Goal: Task Accomplishment & Management: Manage account settings

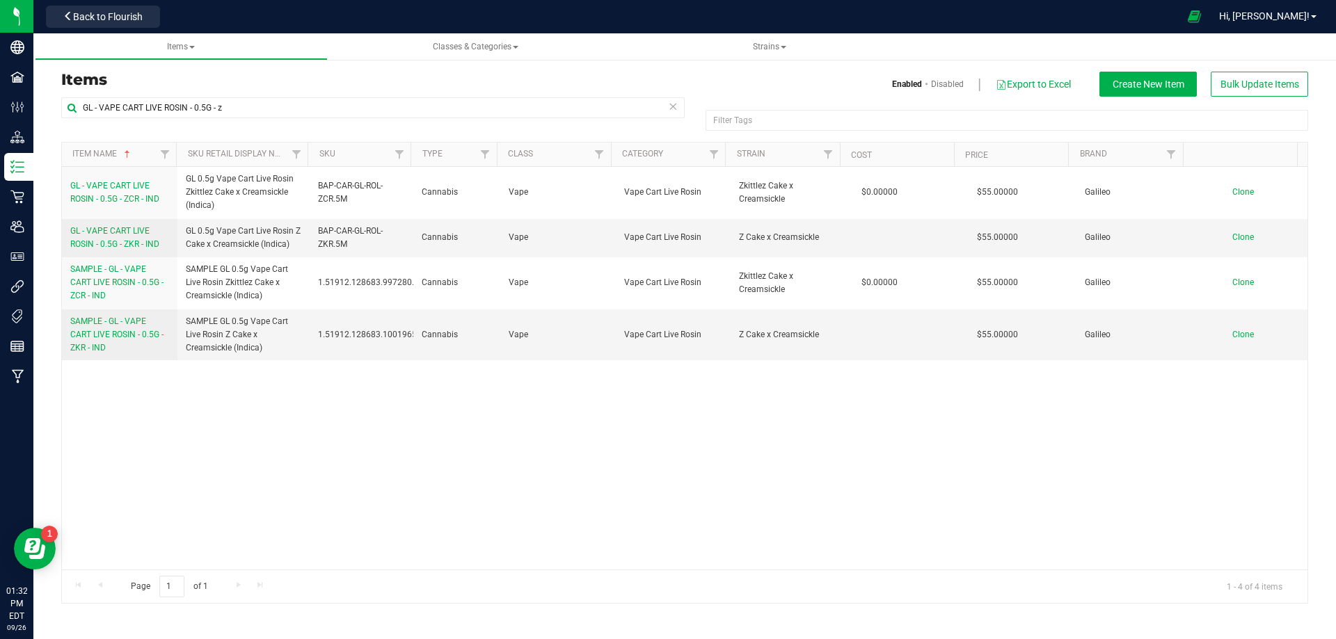
click at [95, 429] on div "GL - VAPE CART LIVE ROSIN - 0.5G - ZCR - IND GL 0.5g Vape Cart Live Rosin Zkitt…" at bounding box center [684, 368] width 1245 height 403
drag, startPoint x: 237, startPoint y: 104, endPoint x: -66, endPoint y: 125, distance: 303.4
click at [0, 125] on html "Company Facilities Configuration Distribution Inventory Retail Users User Roles…" at bounding box center [668, 319] width 1336 height 639
paste input "FT - CANNABIS FLOWER - 3.5G"
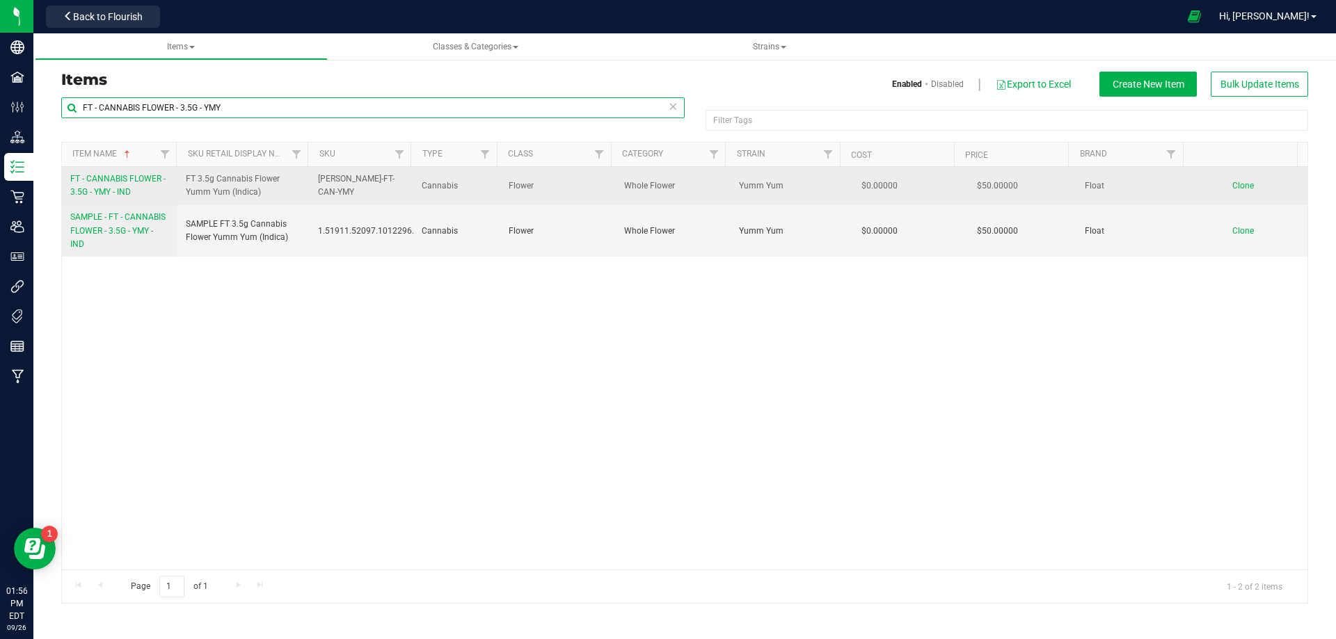
type input "FT - CANNABIS FLOWER - 3.5G - YMY"
click at [133, 191] on link "FT - CANNABIS FLOWER - 3.5G - YMY - IND" at bounding box center [119, 186] width 99 height 26
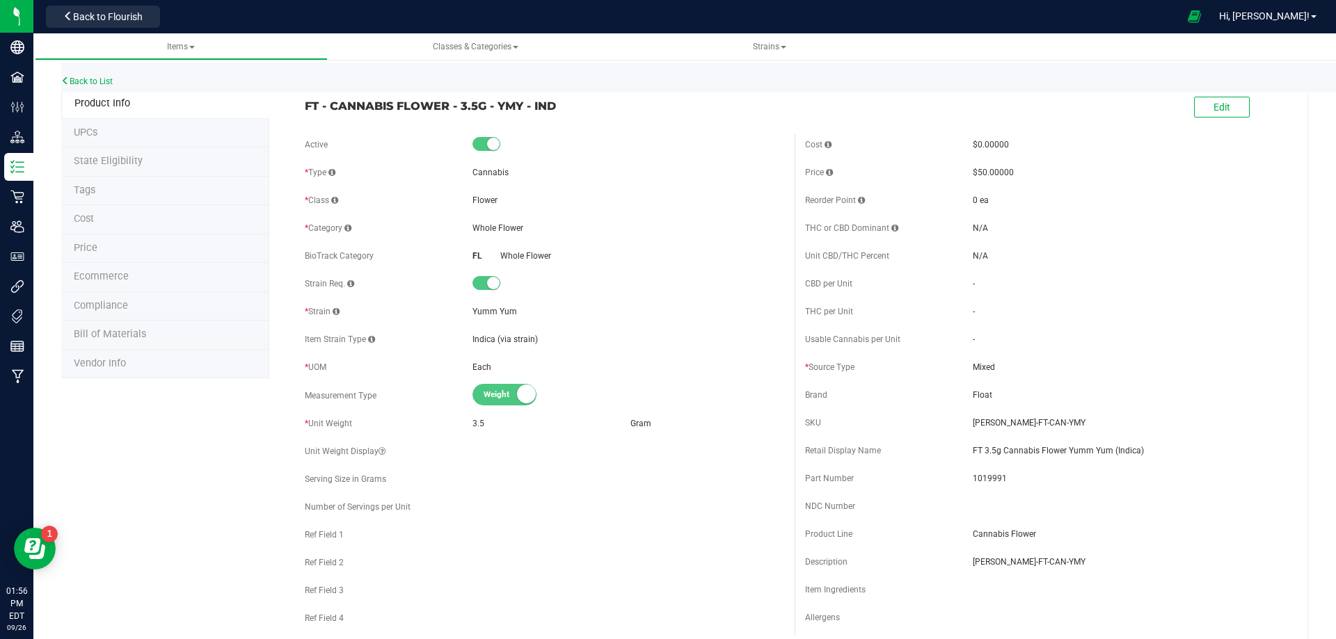
click at [136, 328] on li "Bill of Materials" at bounding box center [165, 335] width 208 height 29
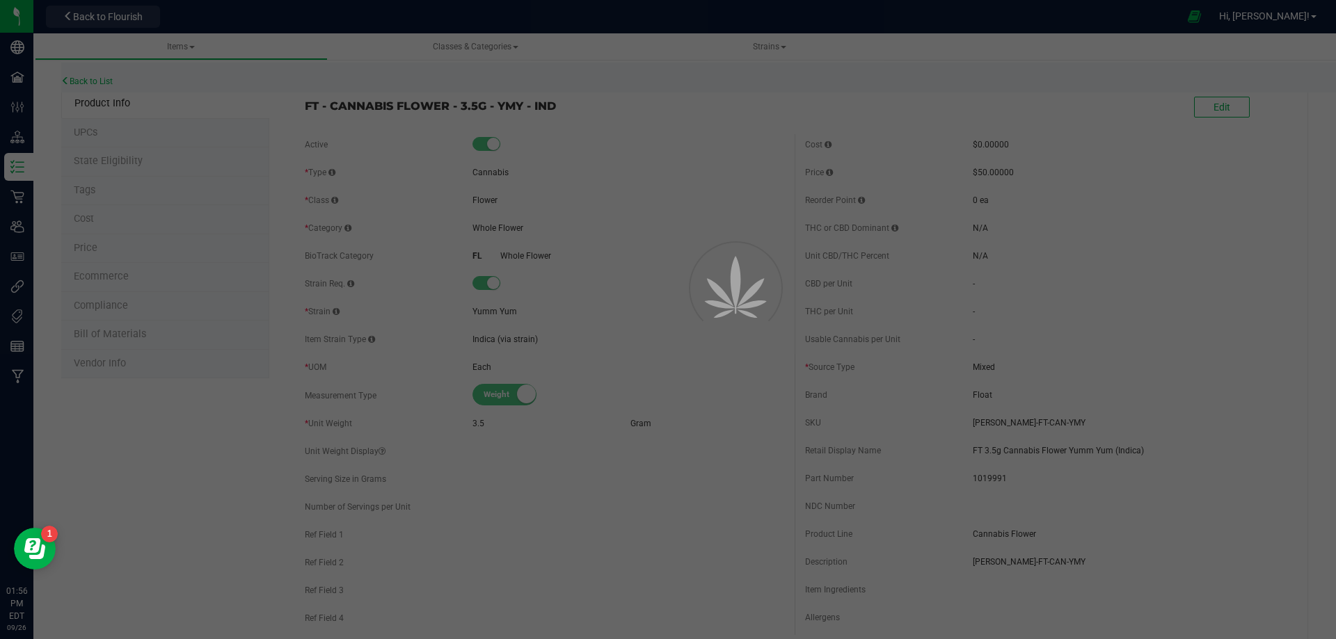
select select "14007"
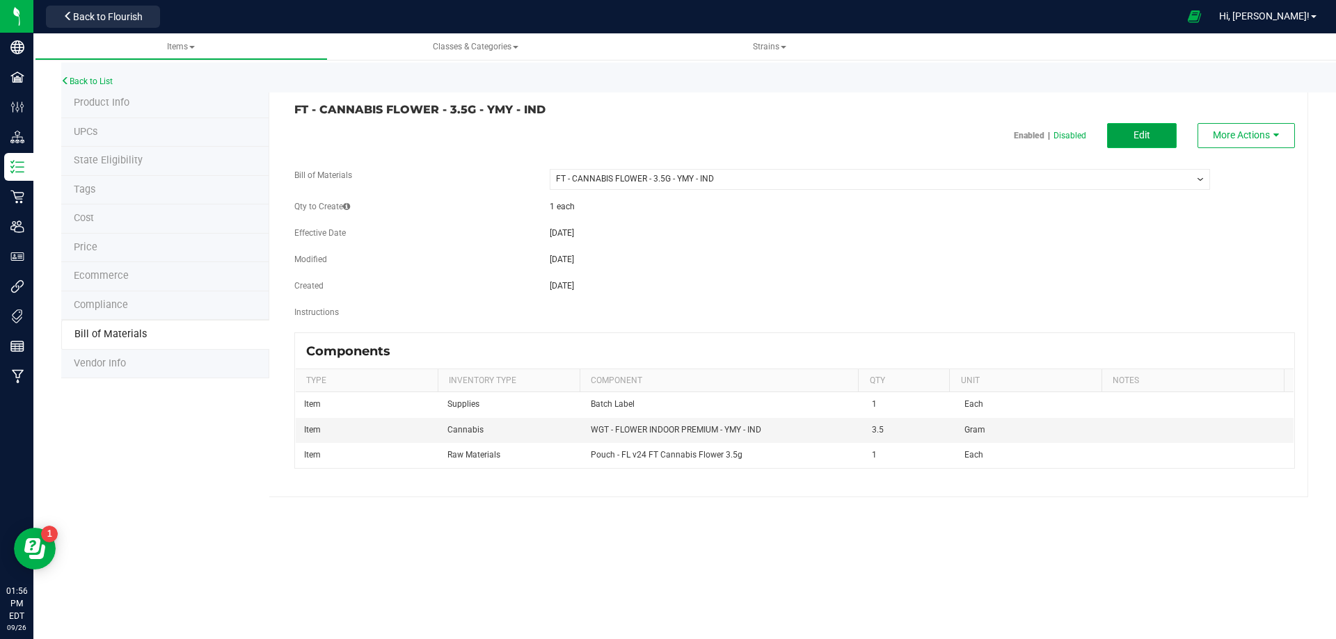
click at [1156, 140] on button "Edit" at bounding box center [1142, 135] width 70 height 25
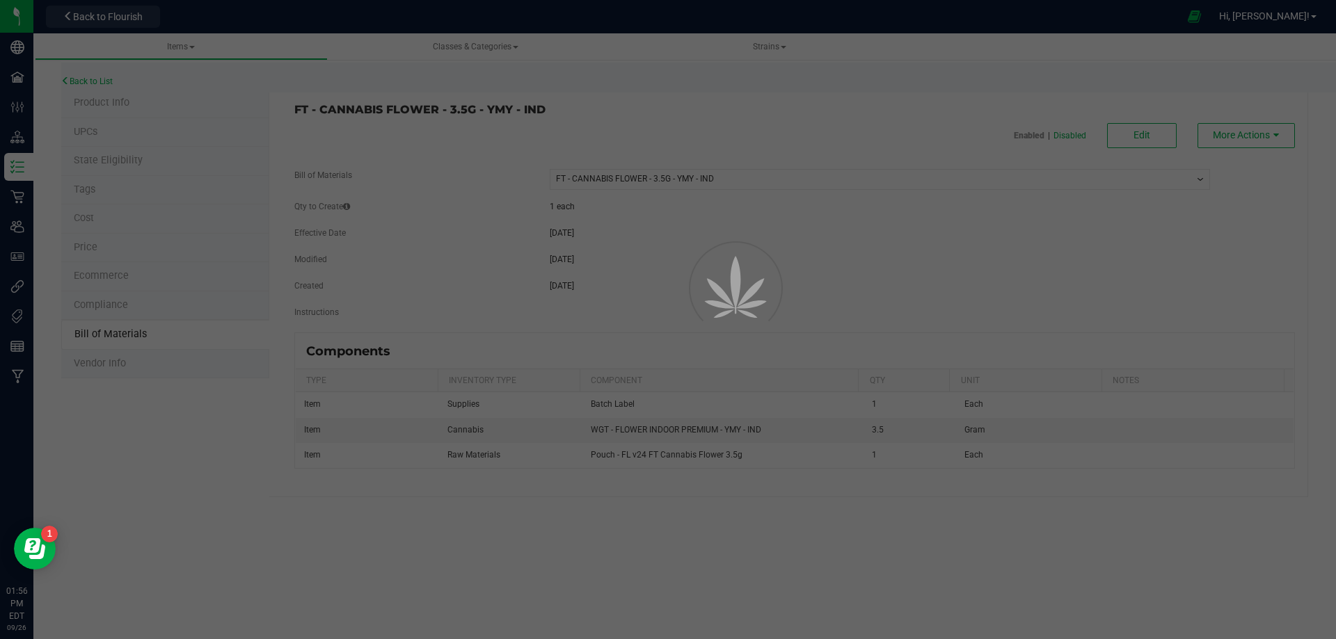
select select "14007"
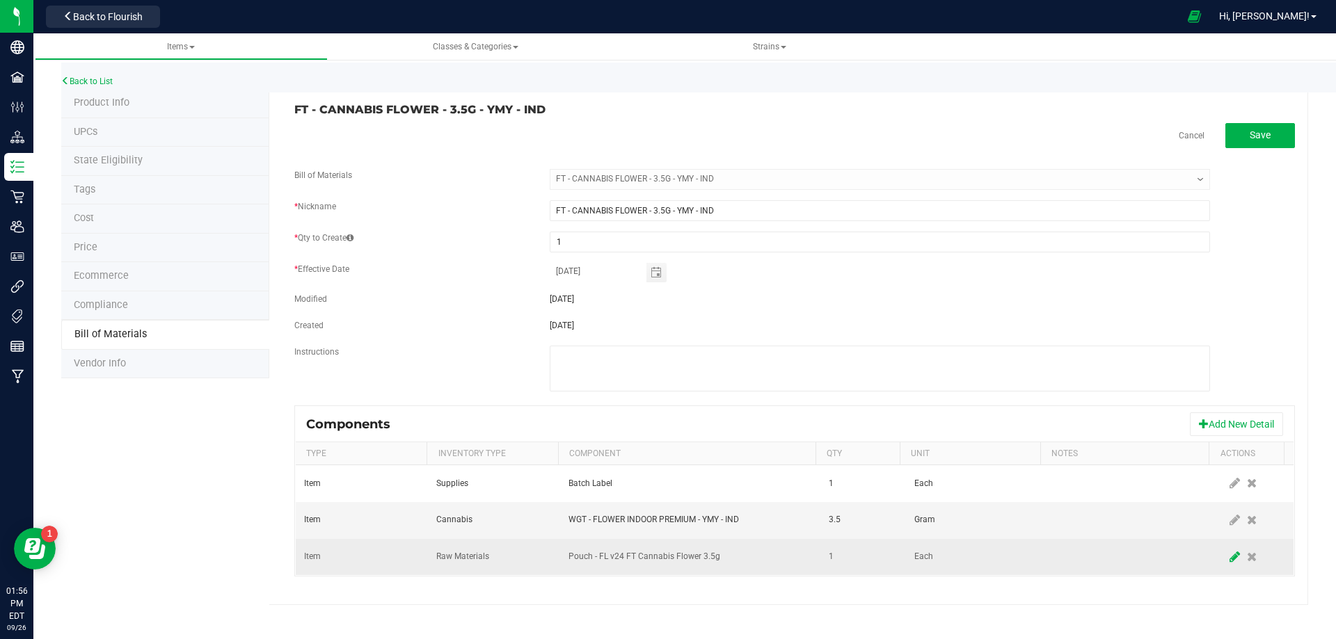
click at [1229, 559] on icon at bounding box center [1234, 557] width 10 height 13
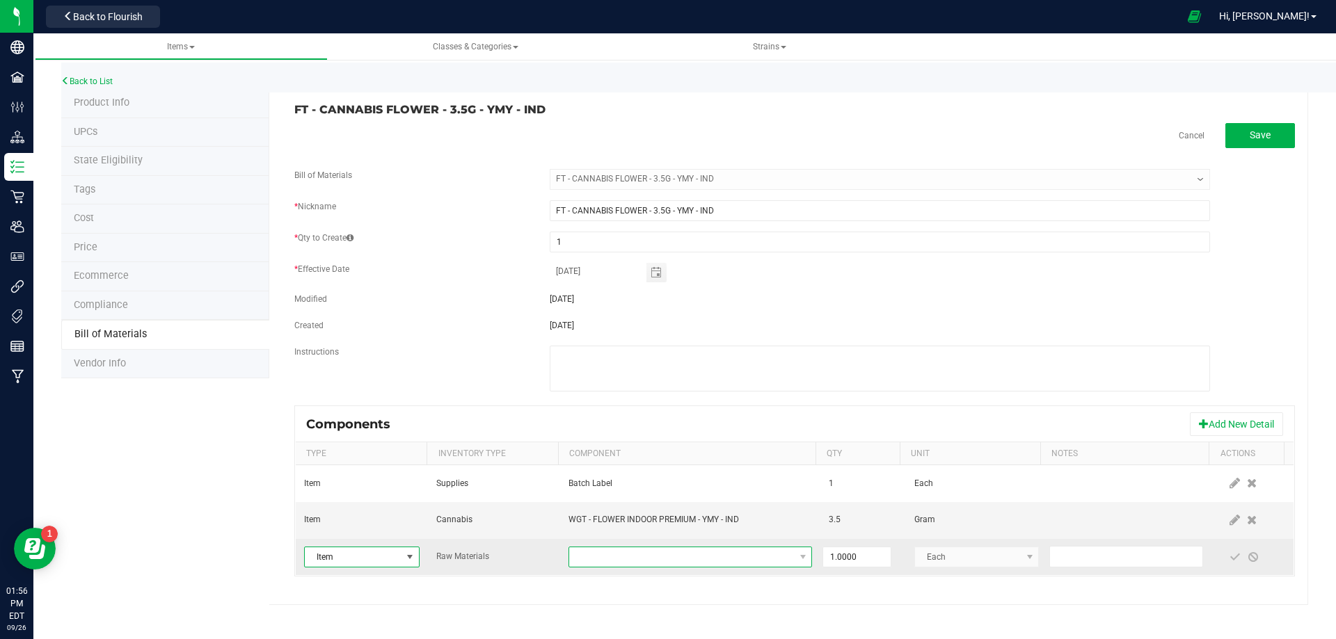
click at [675, 553] on span "NO DATA FOUND" at bounding box center [681, 557] width 225 height 19
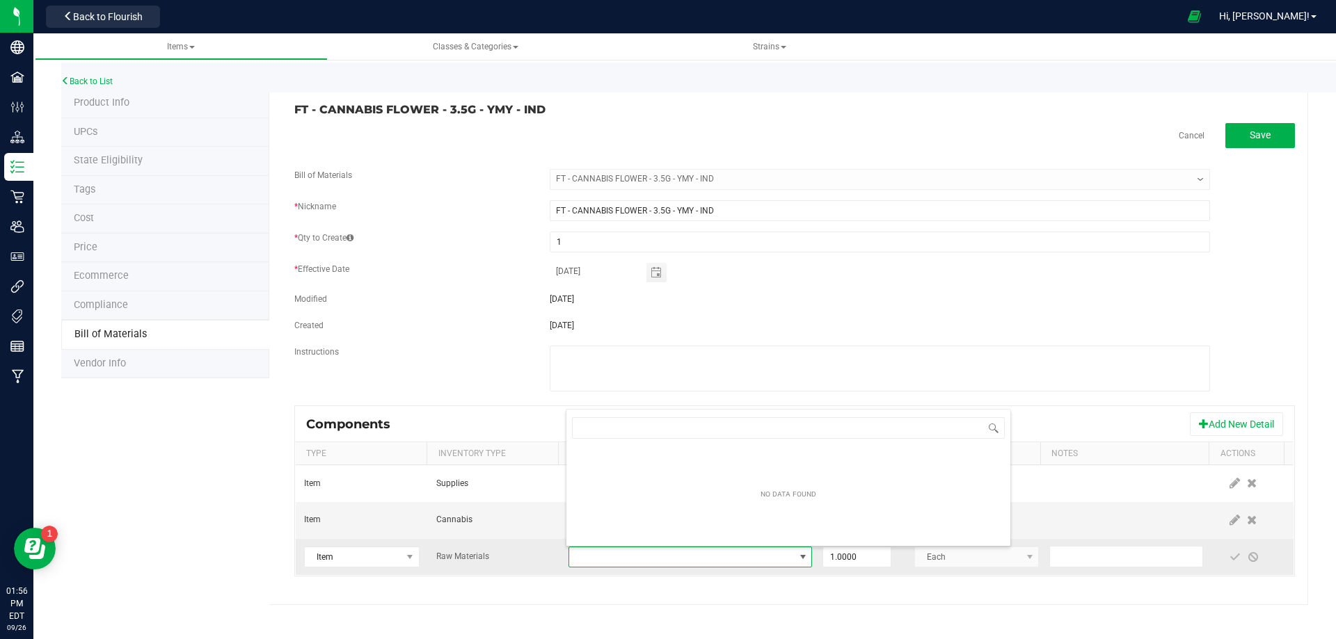
type input "3004390"
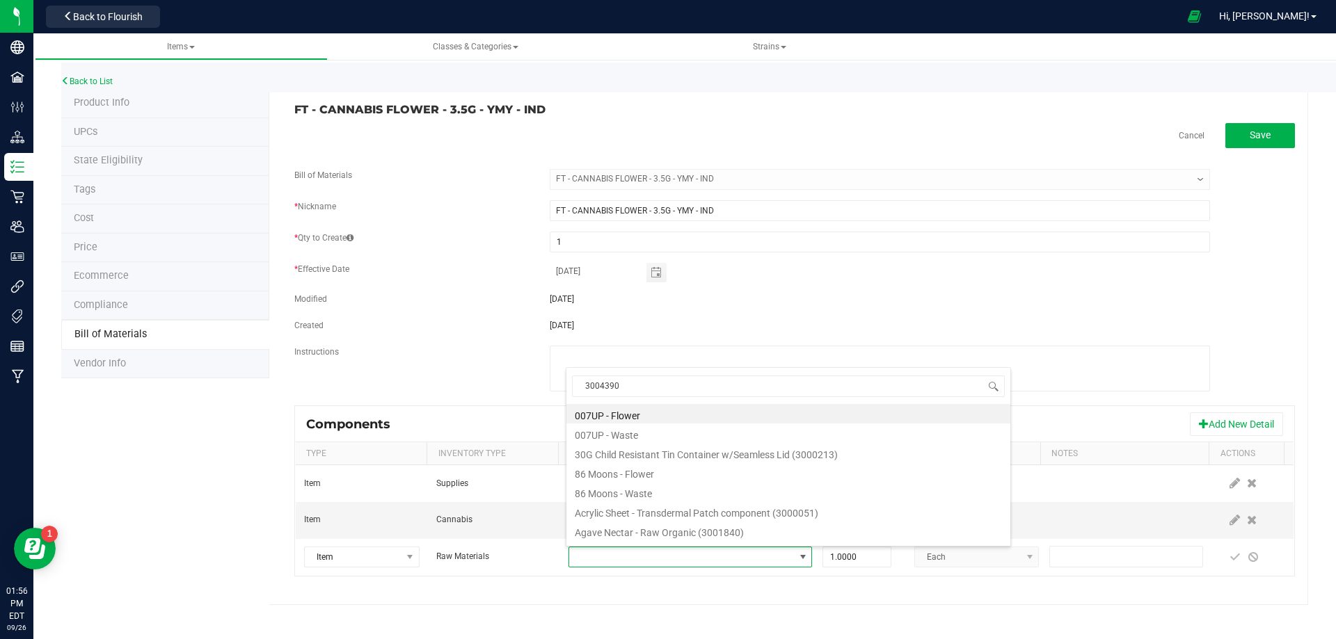
drag, startPoint x: 654, startPoint y: 385, endPoint x: 406, endPoint y: 409, distance: 248.9
click at [406, 409] on body "Company Facilities Configuration Distribution Inventory Retail Users User Roles…" at bounding box center [668, 319] width 1336 height 639
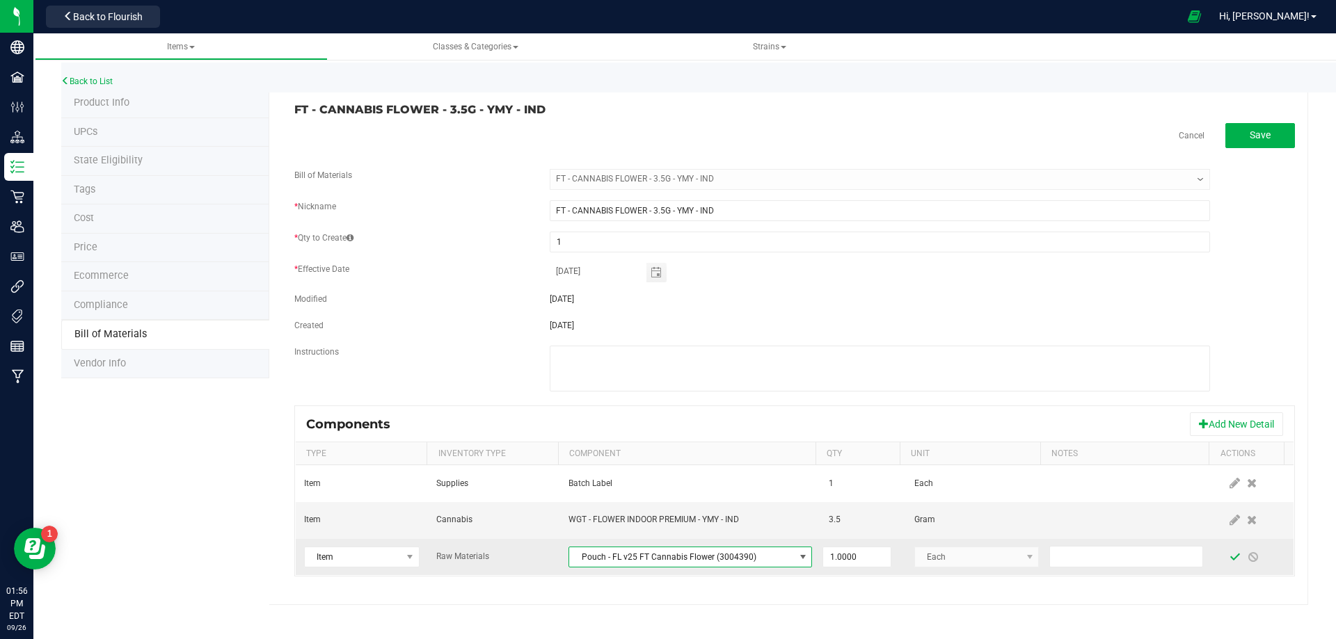
click at [1226, 563] on span at bounding box center [1235, 557] width 18 height 25
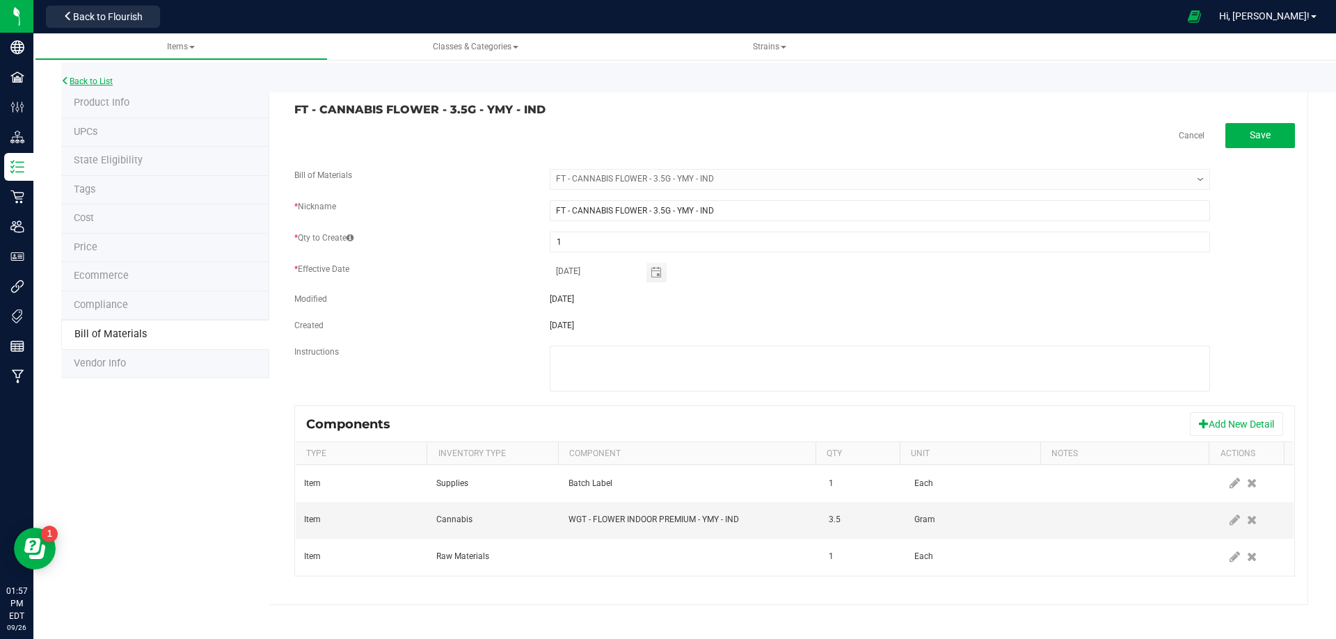
click at [109, 82] on link "Back to List" at bounding box center [86, 82] width 51 height 10
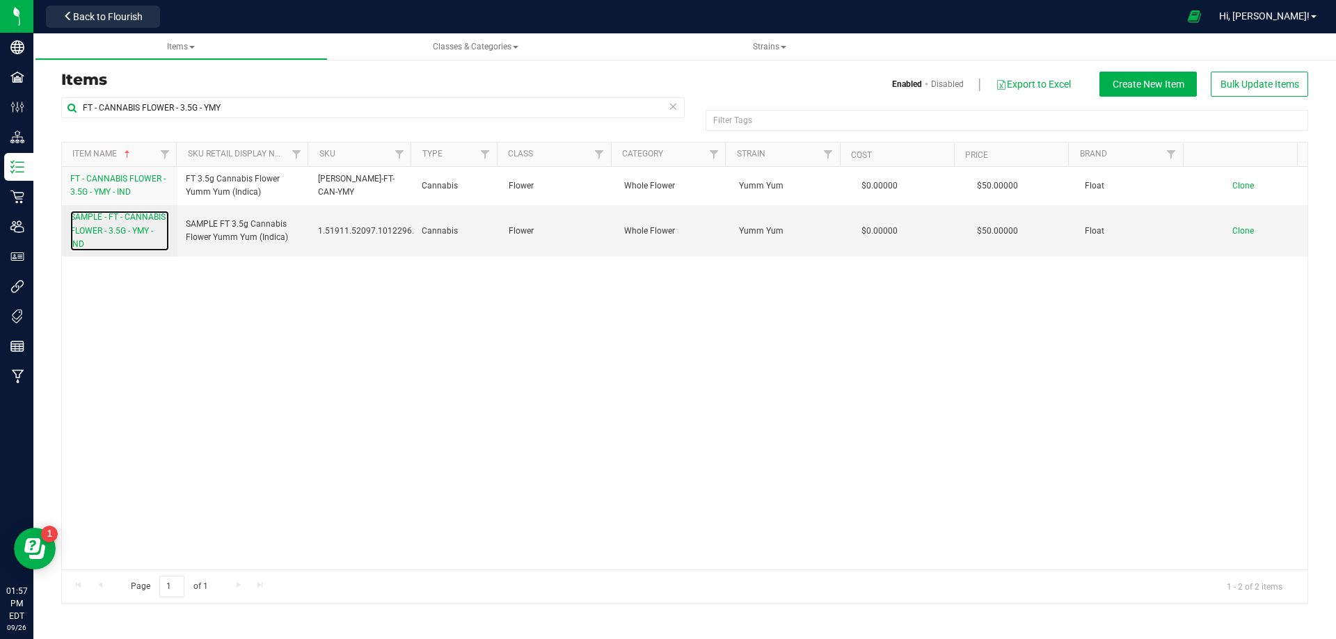
click at [125, 233] on span "SAMPLE - FT - CANNABIS FLOWER - 3.5G - YMY - IND" at bounding box center [117, 230] width 95 height 36
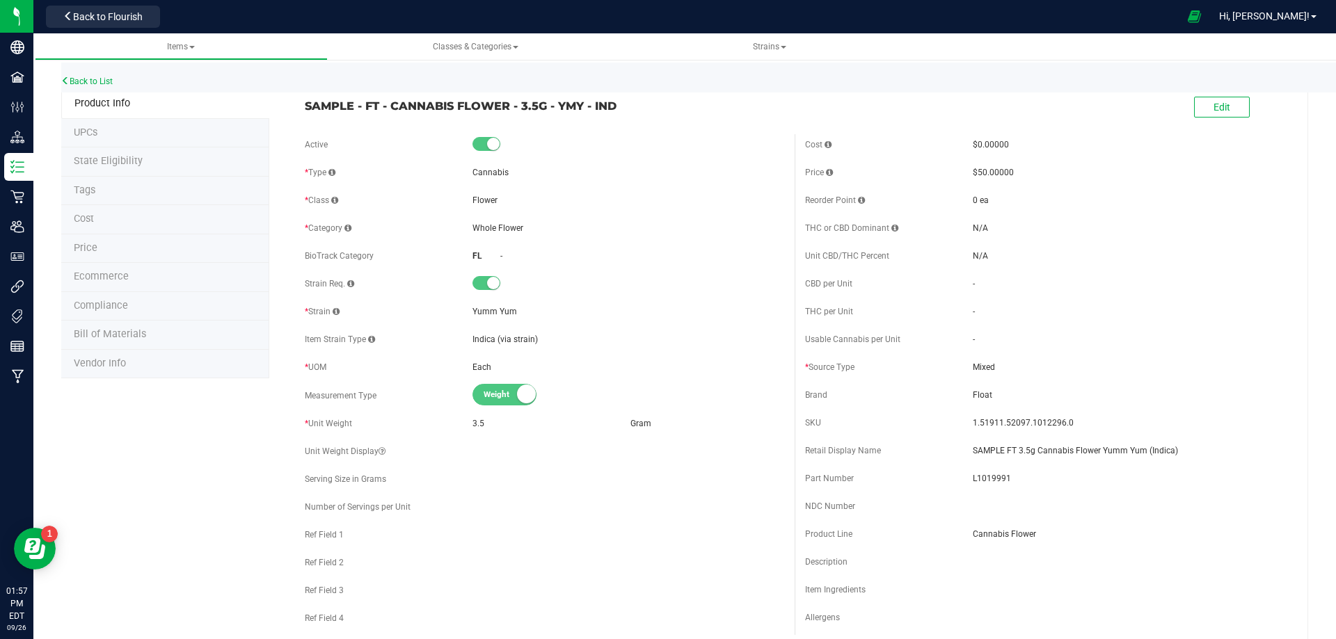
click at [121, 337] on span "Bill of Materials" at bounding box center [110, 334] width 72 height 12
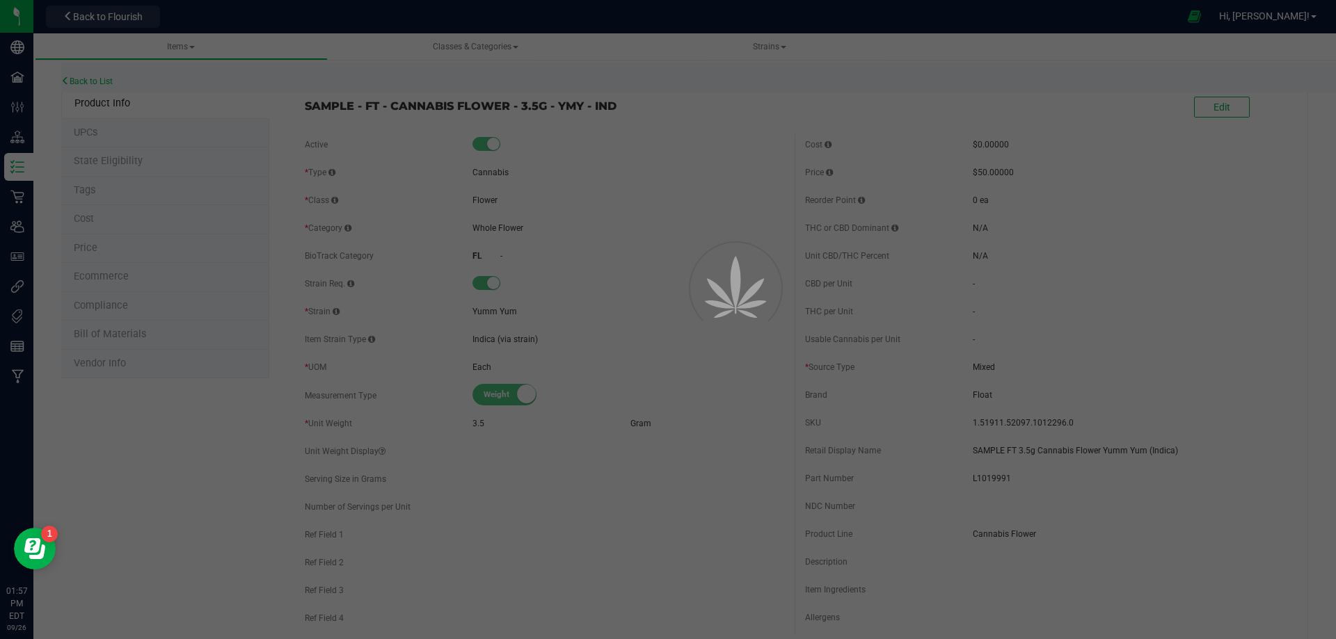
select select "14008"
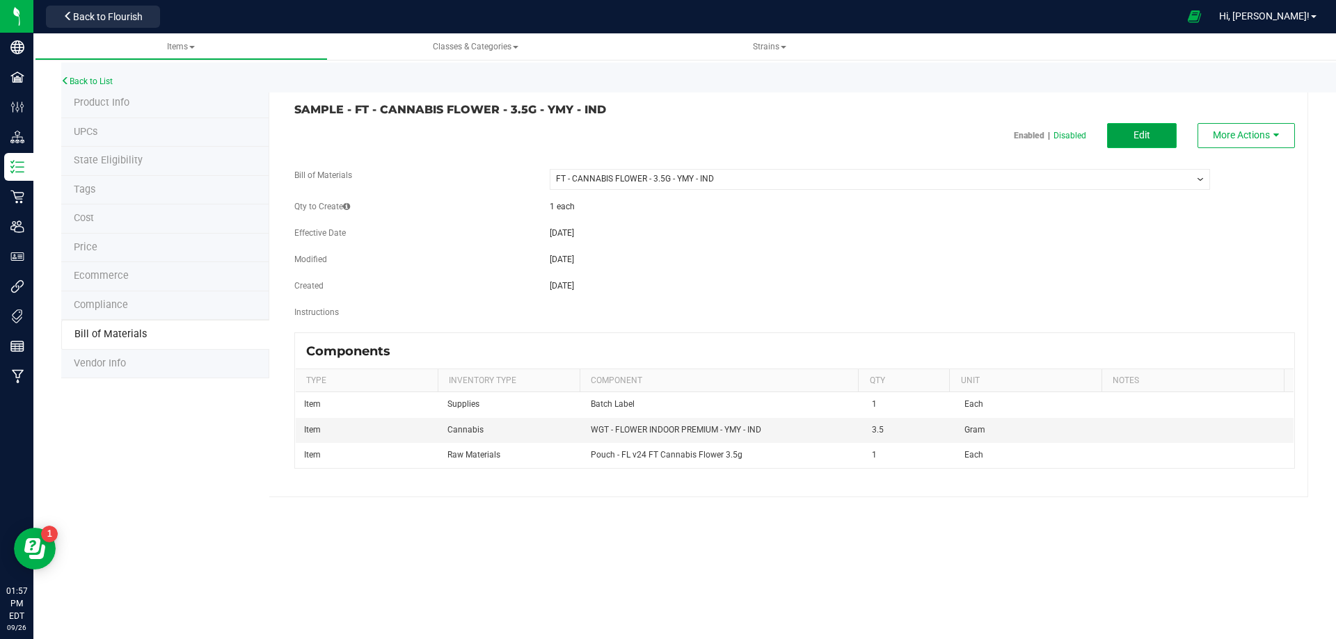
click at [1141, 141] on span "Edit" at bounding box center [1141, 134] width 17 height 11
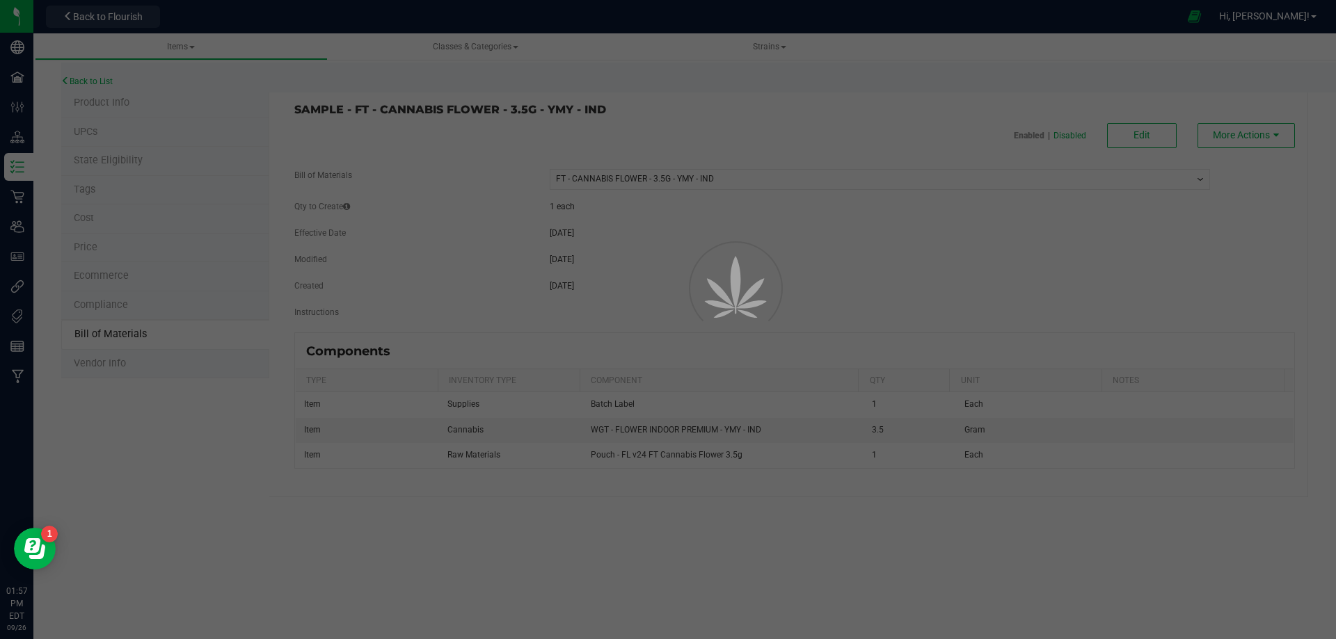
select select "14008"
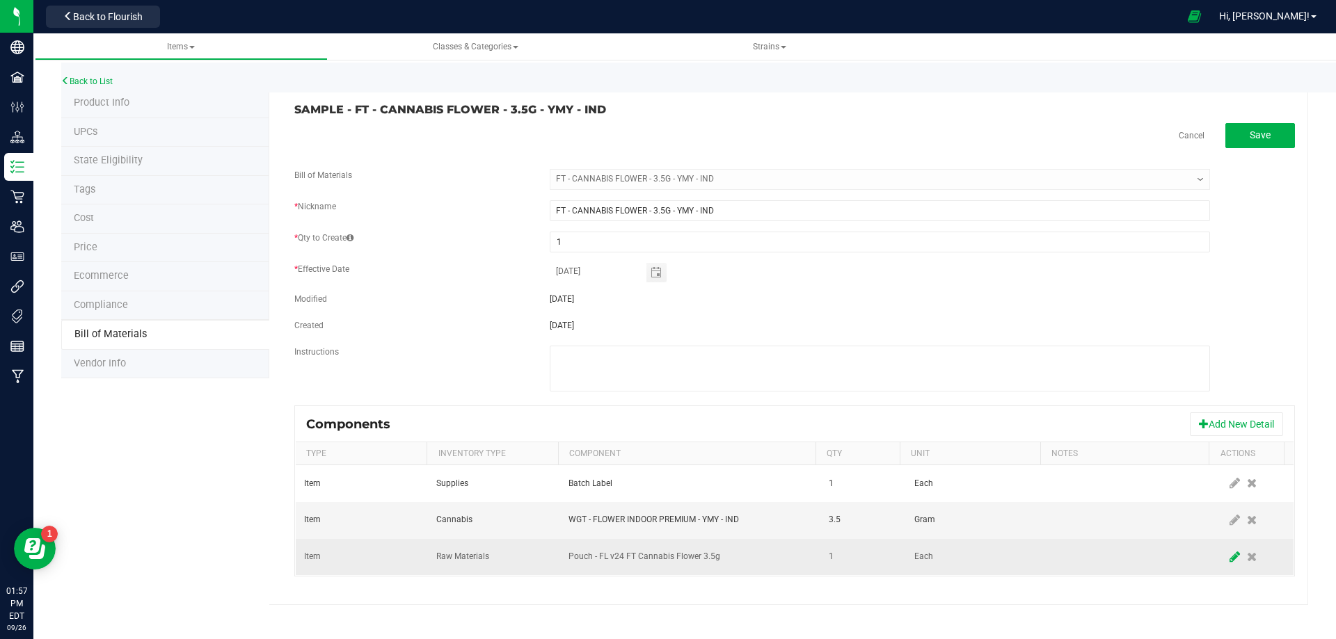
click at [1226, 549] on span at bounding box center [1234, 557] width 17 height 25
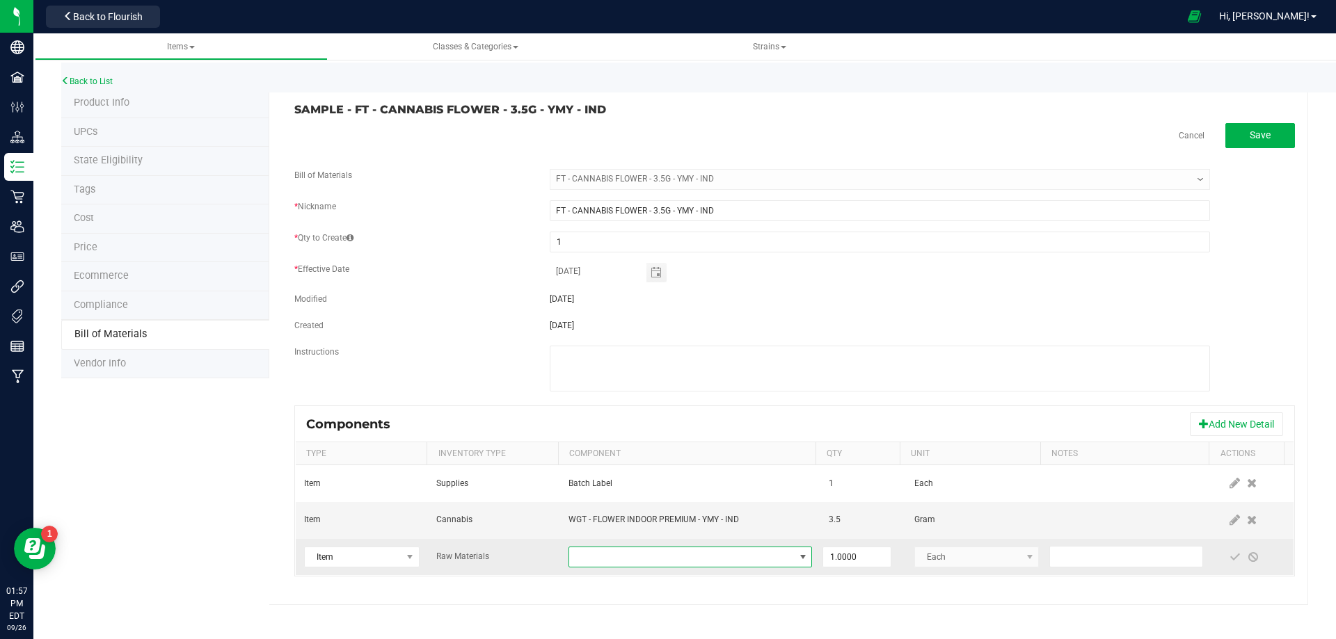
click at [734, 559] on span "NO DATA FOUND" at bounding box center [681, 557] width 225 height 19
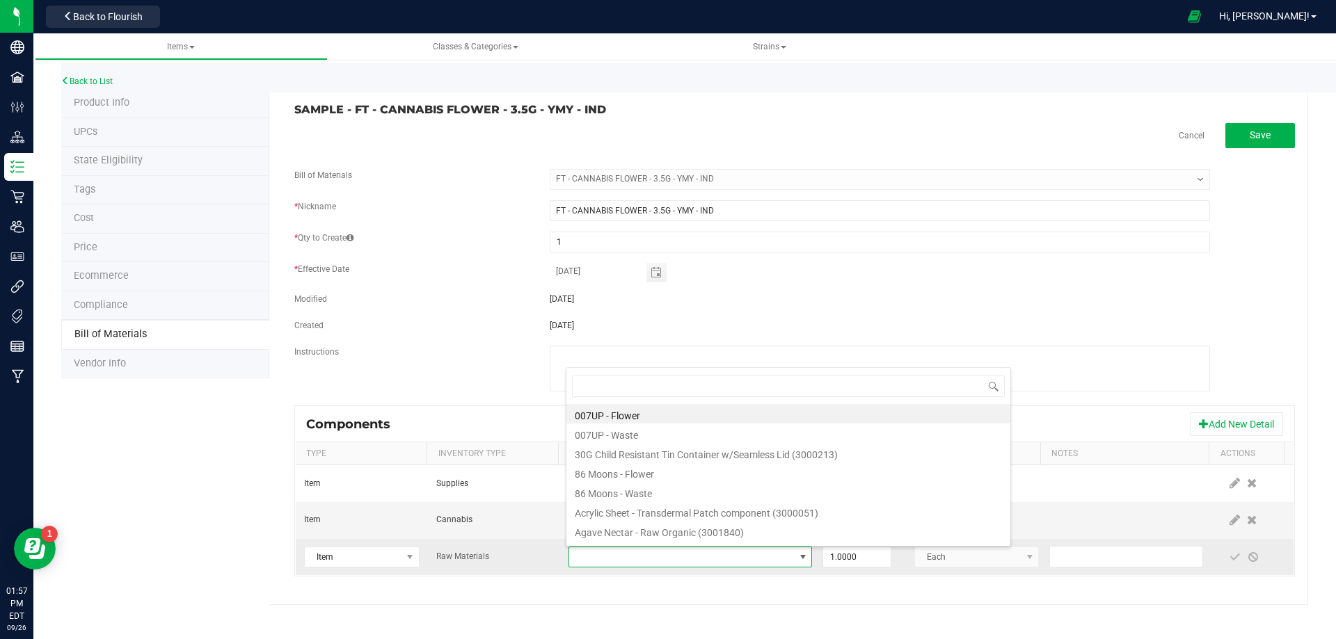
type input "3004390"
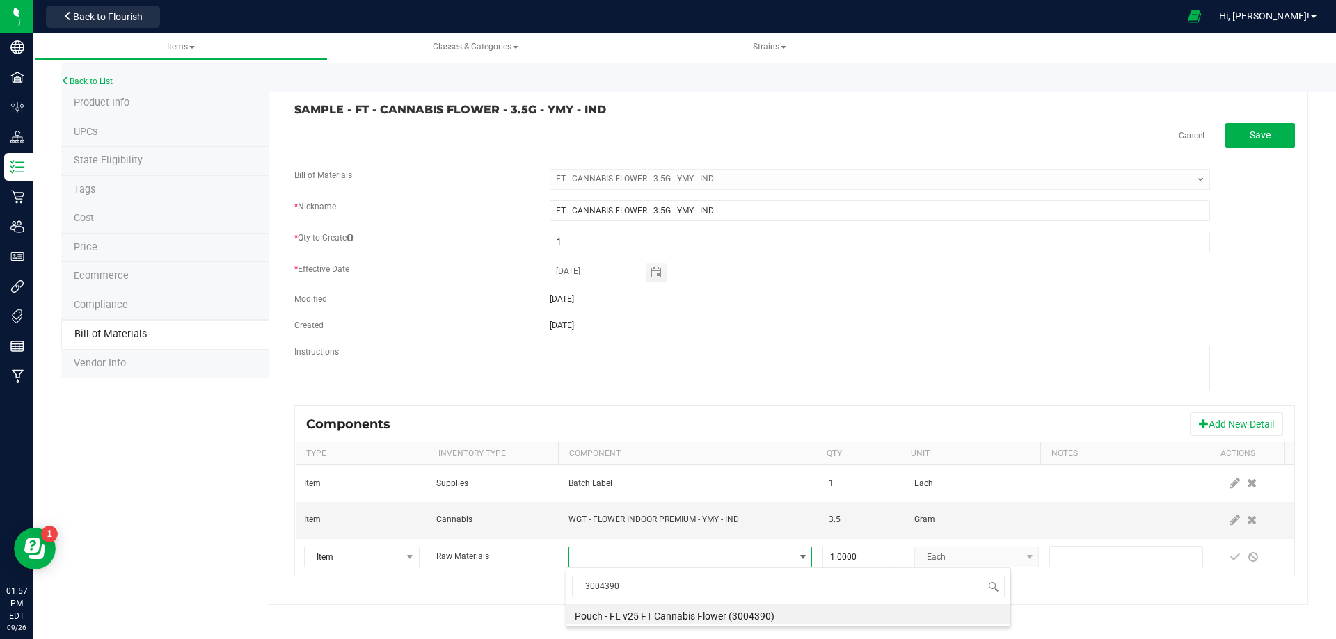
drag, startPoint x: 649, startPoint y: 613, endPoint x: 665, endPoint y: 609, distance: 16.5
click at [649, 614] on li "Pouch - FL v25 FT Cannabis Flower (3004390)" at bounding box center [788, 614] width 444 height 19
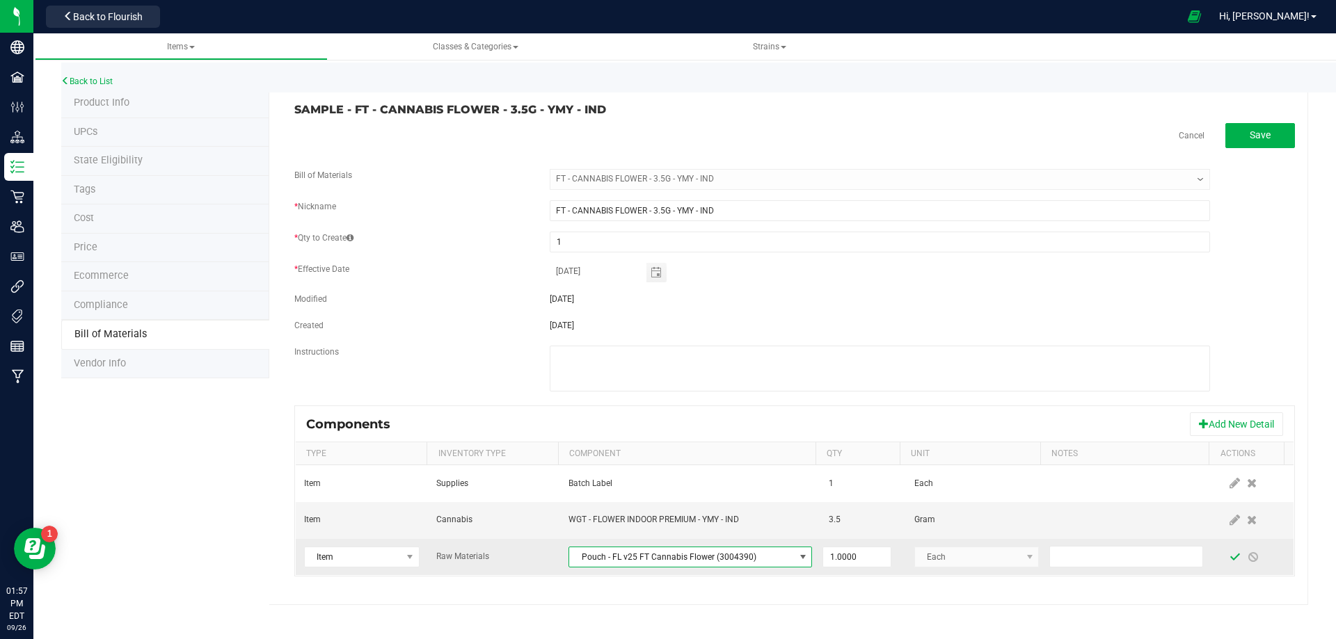
click at [1229, 560] on span at bounding box center [1234, 557] width 11 height 11
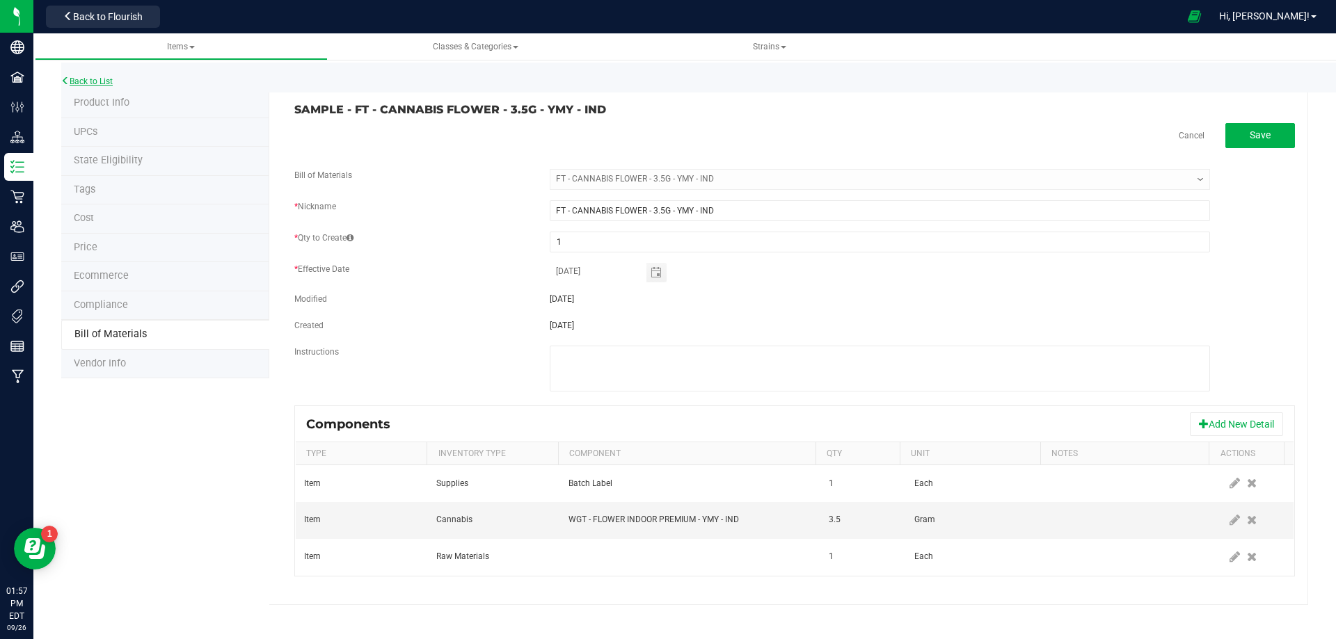
click at [77, 78] on link "Back to List" at bounding box center [86, 82] width 51 height 10
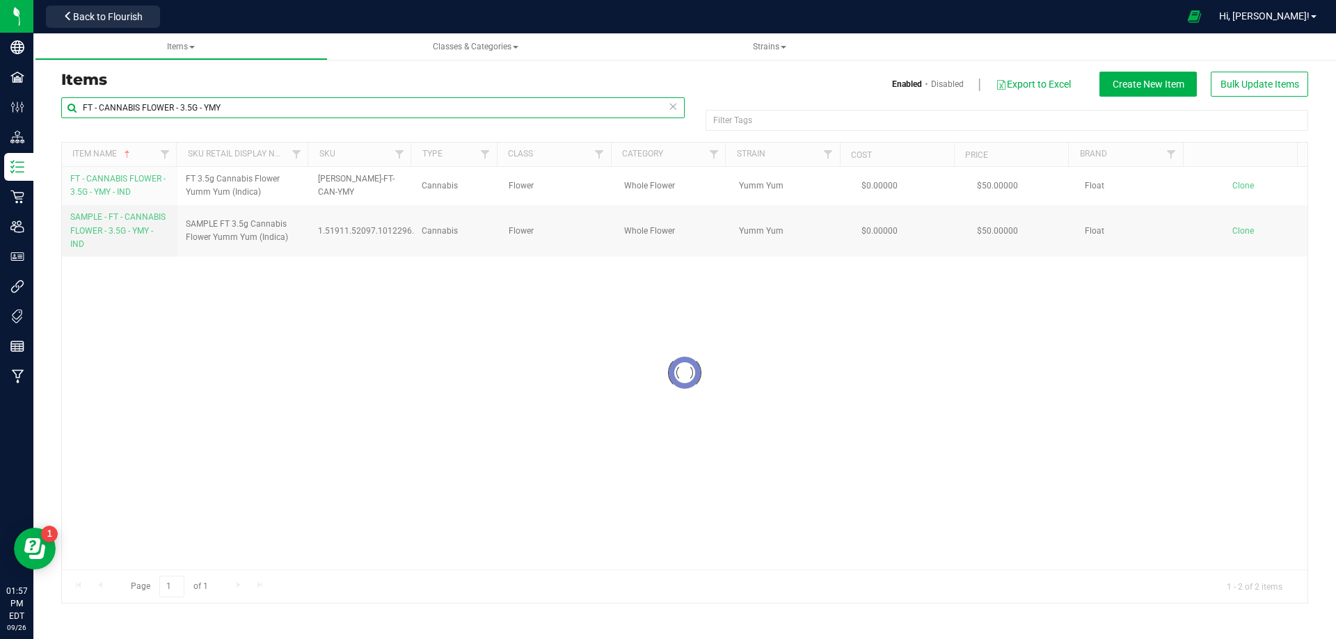
click at [266, 109] on input "FT - CANNABIS FLOWER - 3.5G - YMY" at bounding box center [372, 107] width 623 height 21
drag, startPoint x: 235, startPoint y: 108, endPoint x: 207, endPoint y: 109, distance: 28.5
click at [207, 109] on input "FT - CANNABIS FLOWER - 3.5G - YMY" at bounding box center [372, 107] width 623 height 21
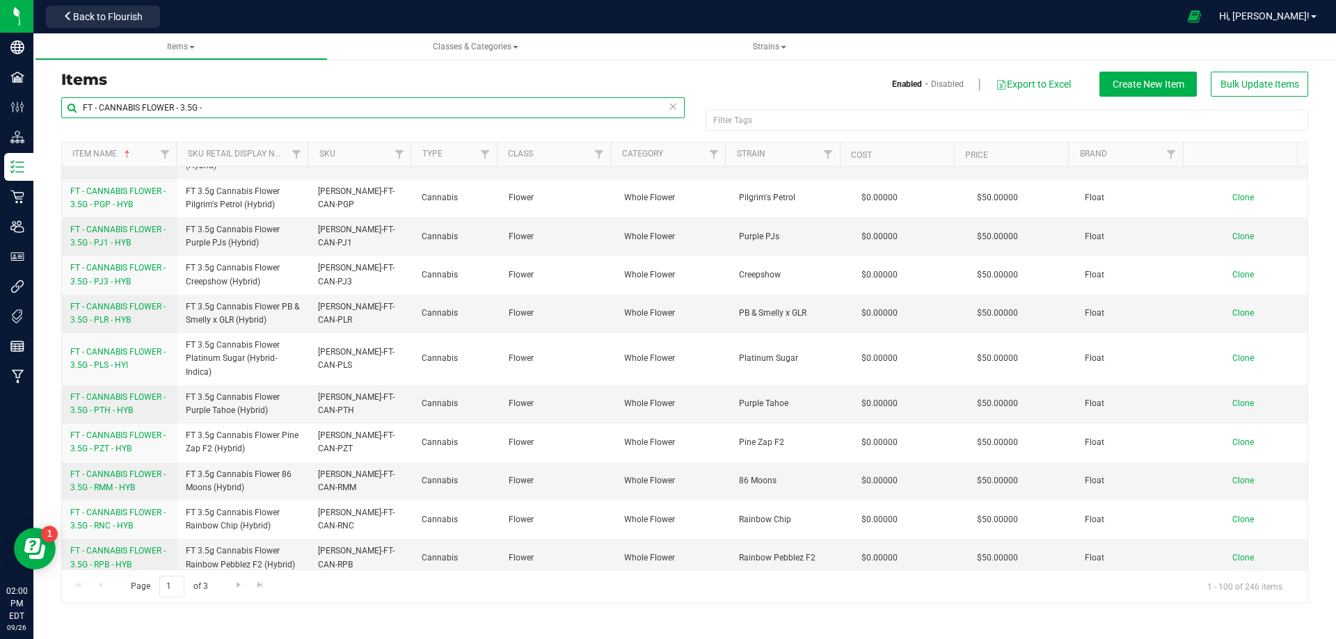
scroll to position [3665, 0]
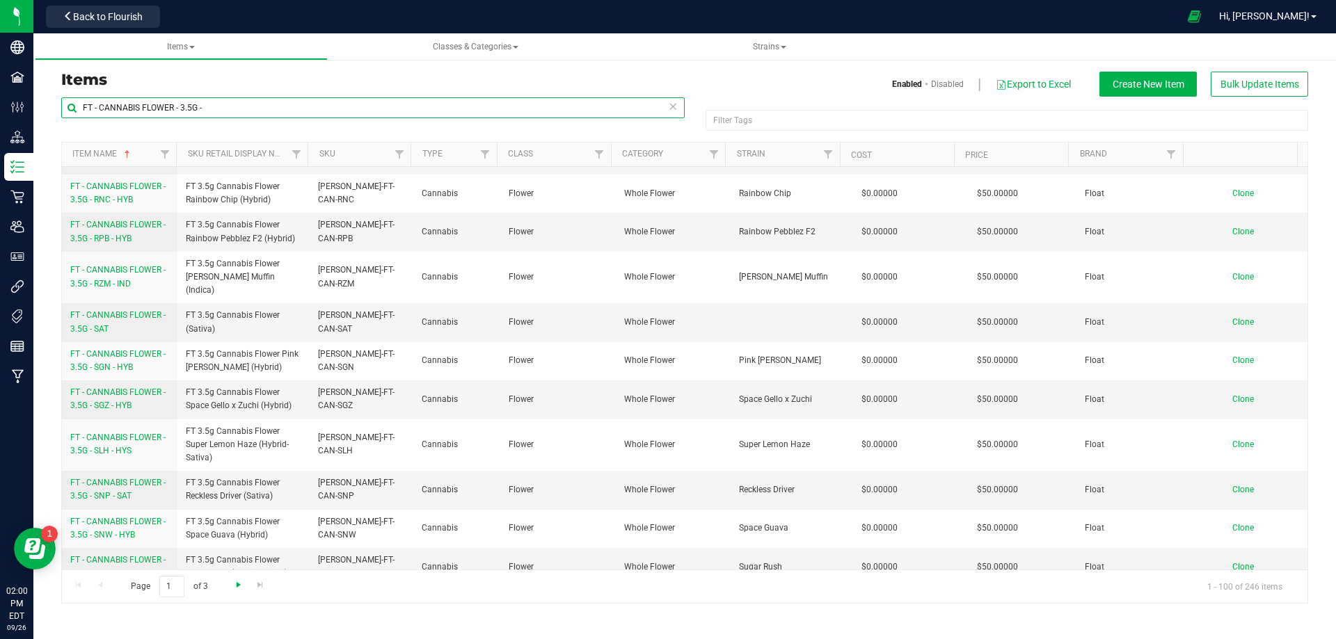
type input "FT - CANNABIS FLOWER - 3.5G -"
click at [233, 584] on span "Go to the next page" at bounding box center [238, 585] width 11 height 11
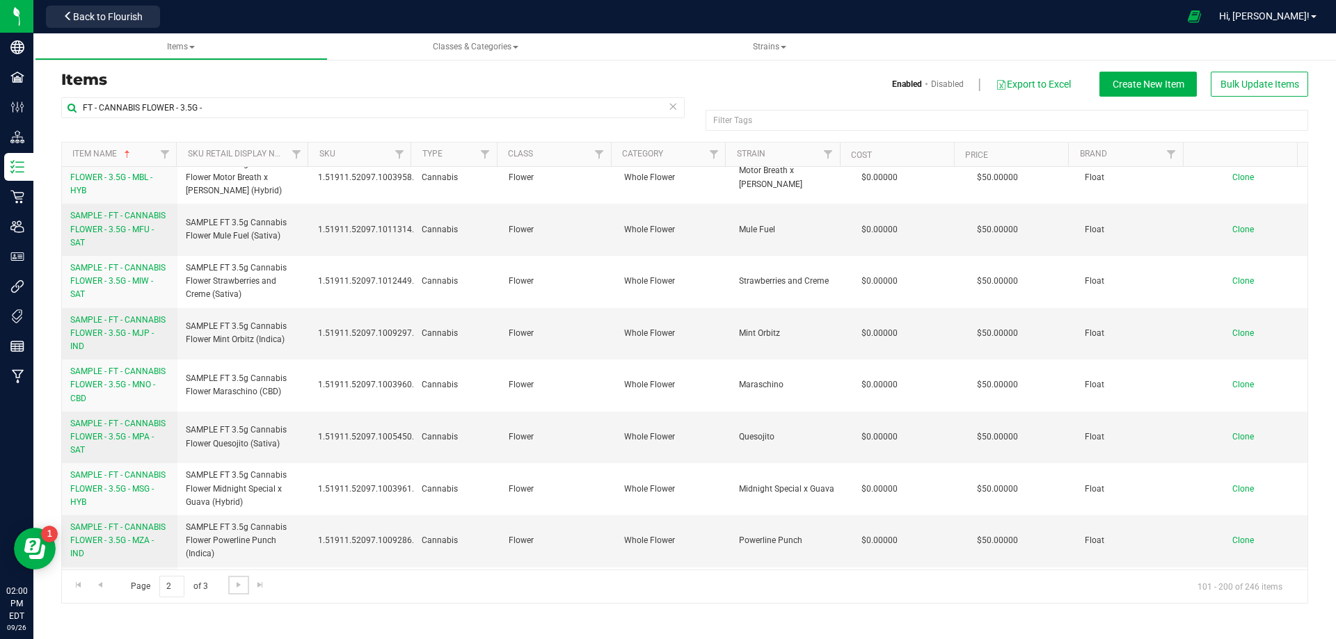
scroll to position [4426, 0]
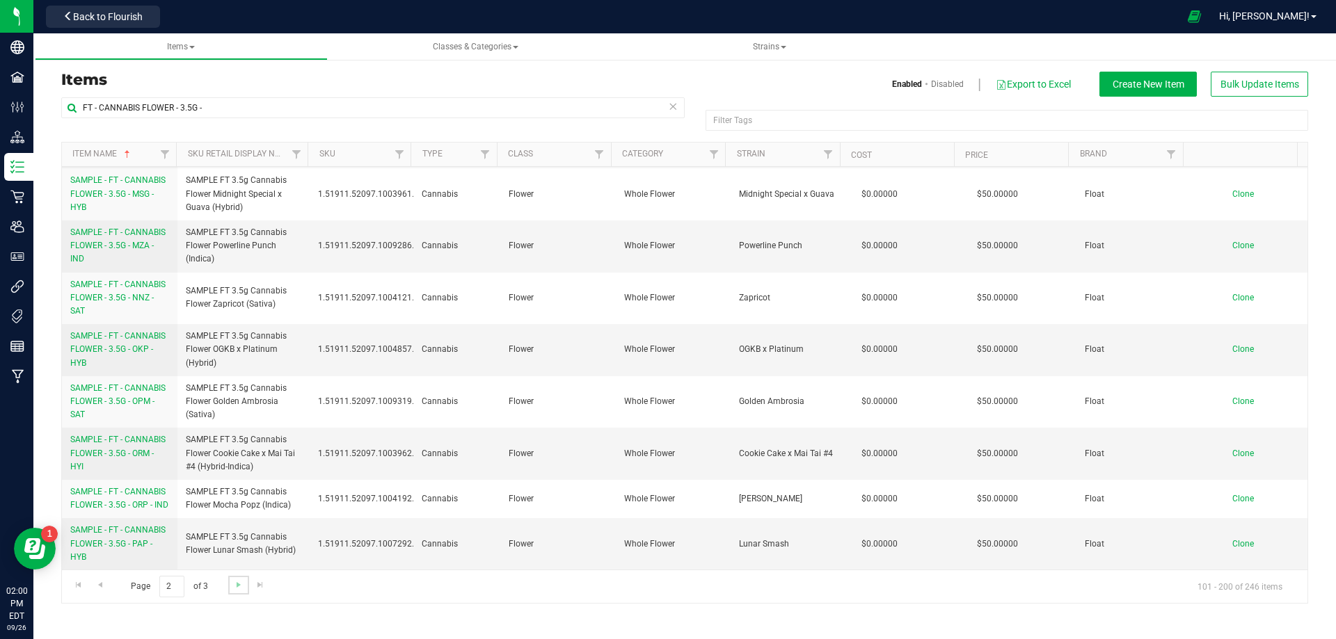
click at [244, 585] on link "Go to the next page" at bounding box center [238, 585] width 20 height 19
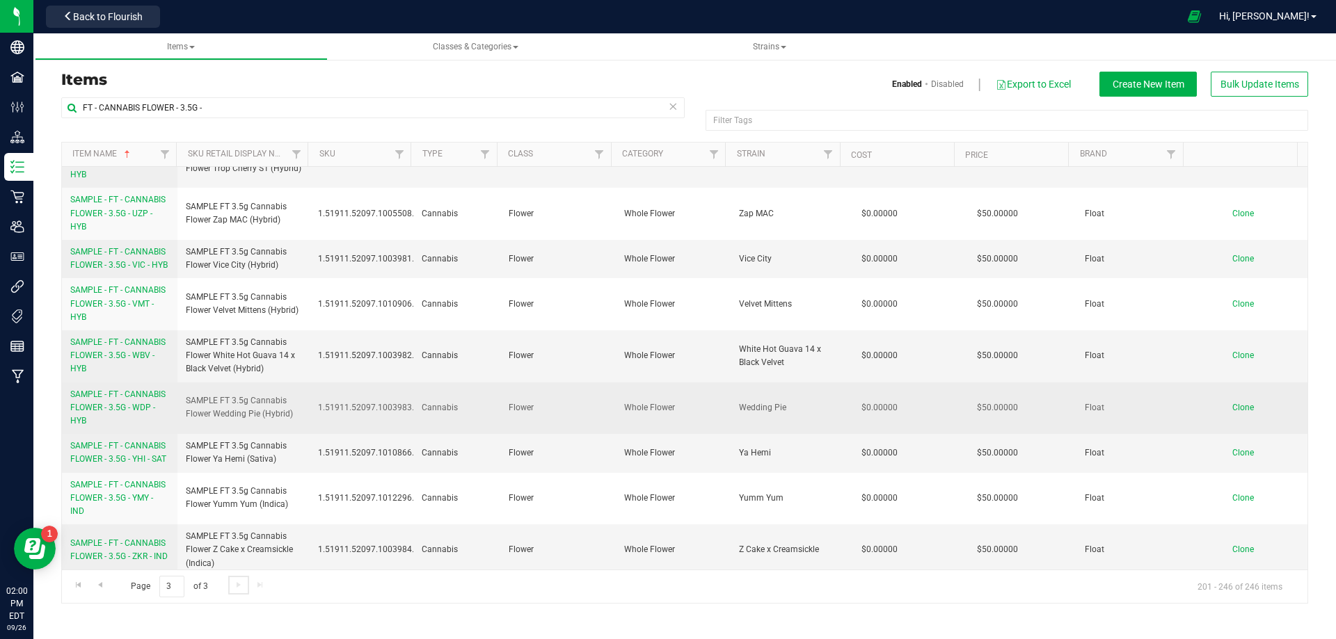
scroll to position [1917, 0]
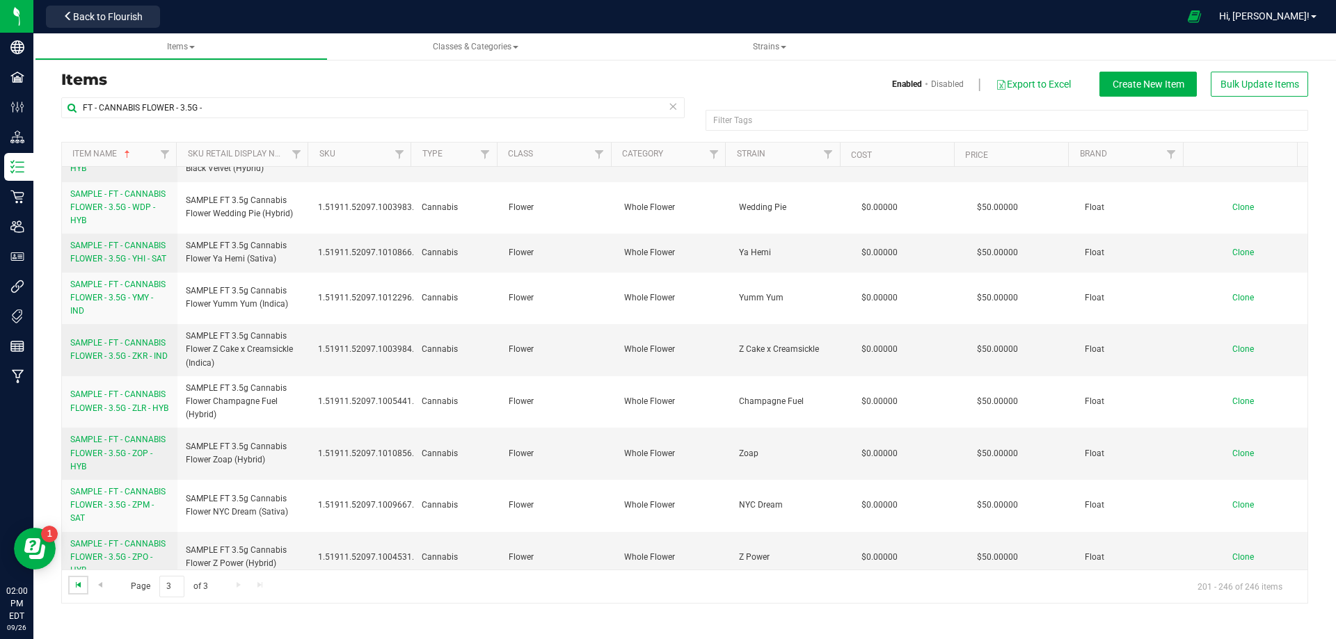
click at [83, 588] on span "Go to the first page" at bounding box center [78, 585] width 11 height 11
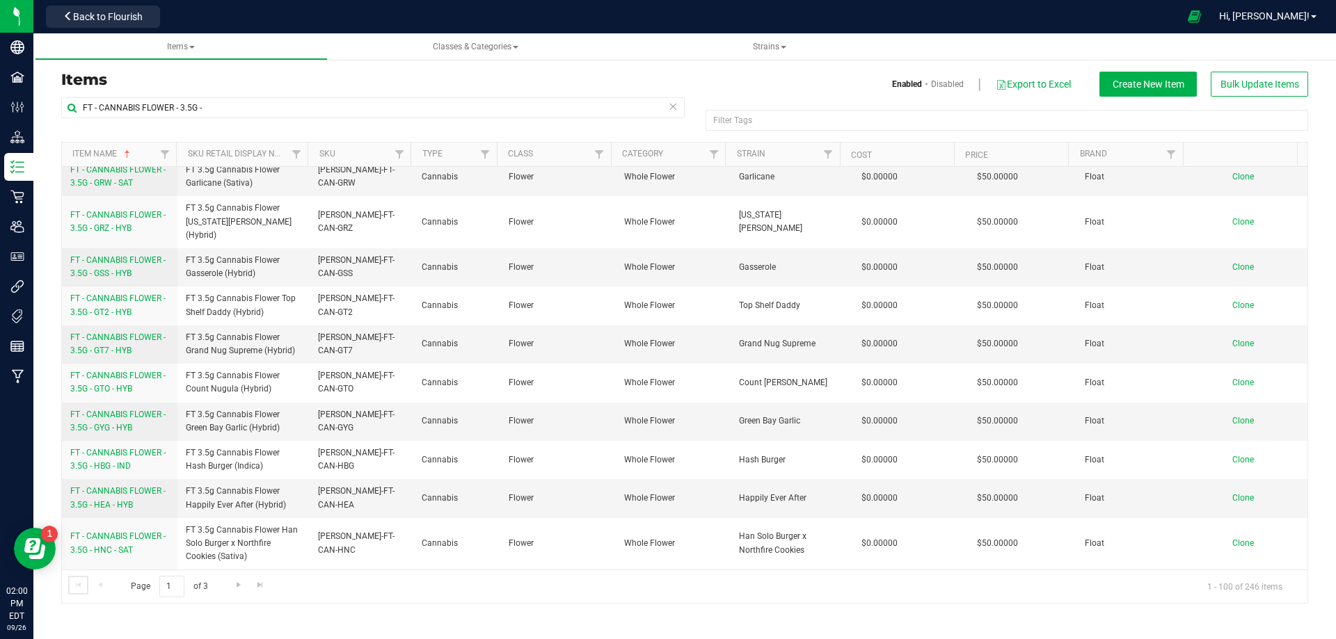
scroll to position [0, 0]
